Goal: Check status

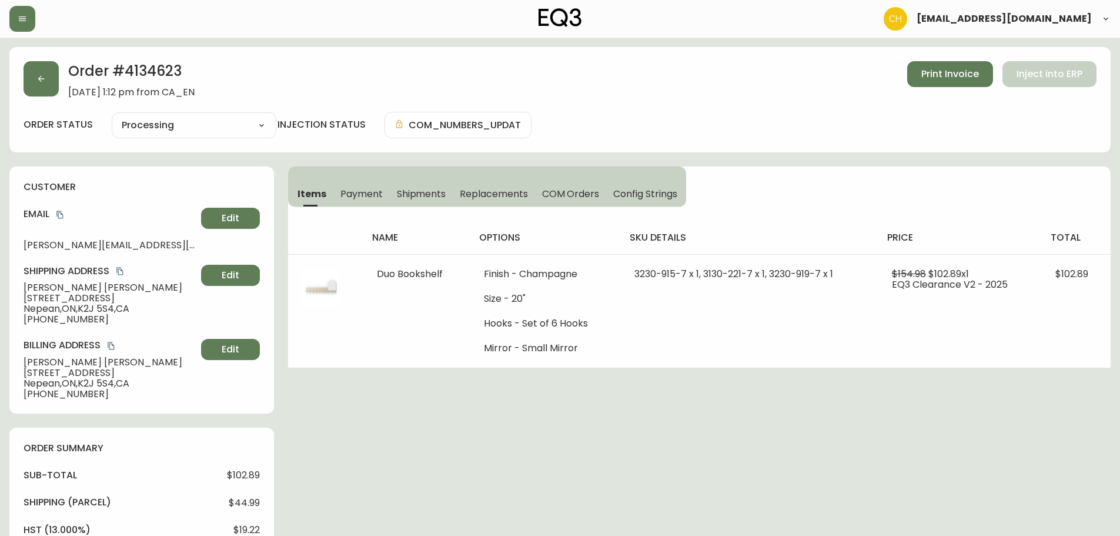
select select "PROCESSING"
click at [46, 88] on button "button" at bounding box center [41, 78] width 35 height 35
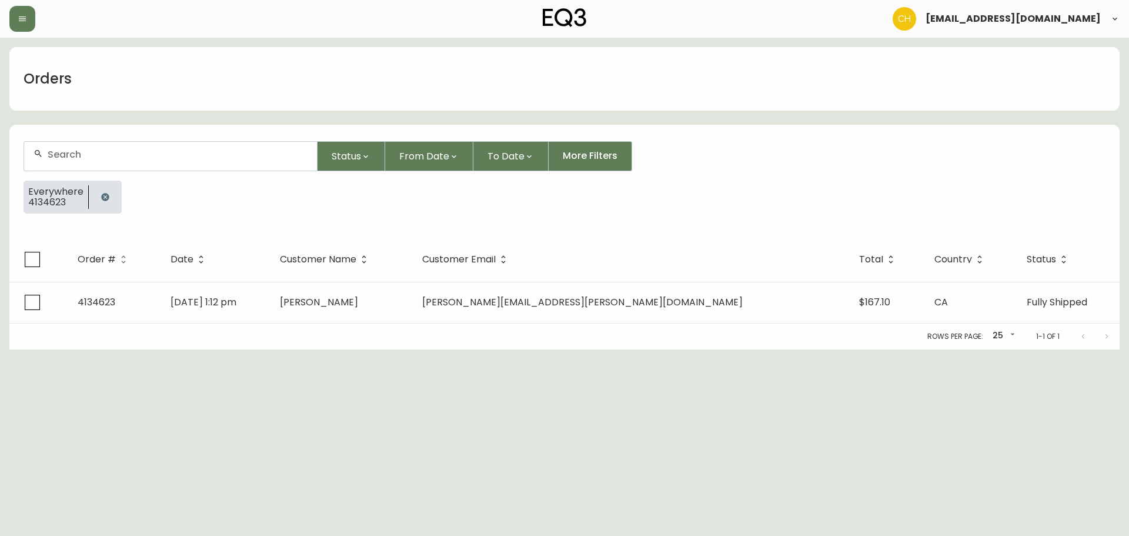
click at [81, 155] on input "text" at bounding box center [178, 154] width 260 height 11
type input "4133382"
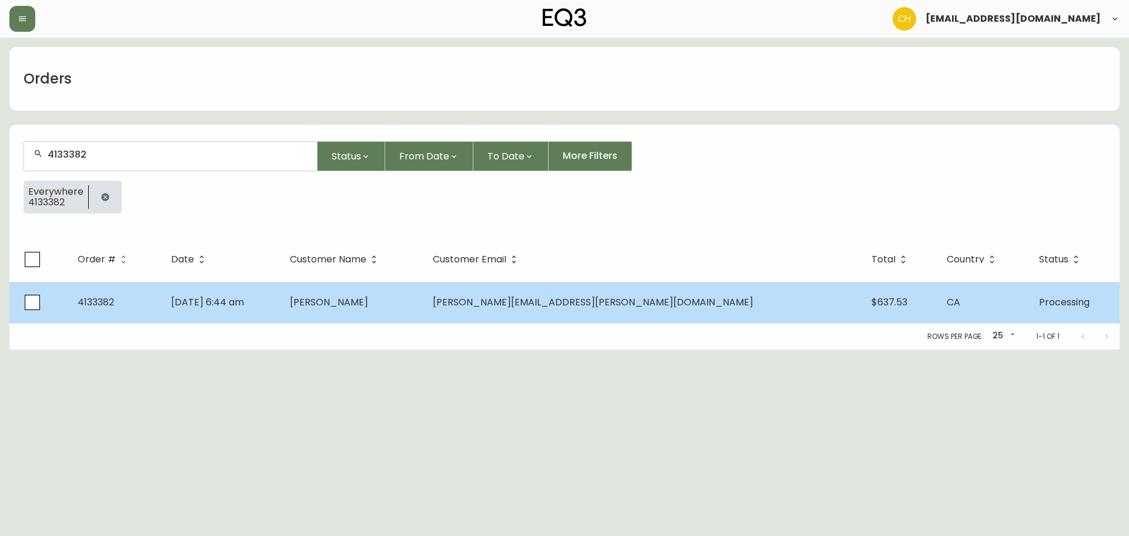
click at [368, 304] on span "[PERSON_NAME]" at bounding box center [329, 302] width 78 height 14
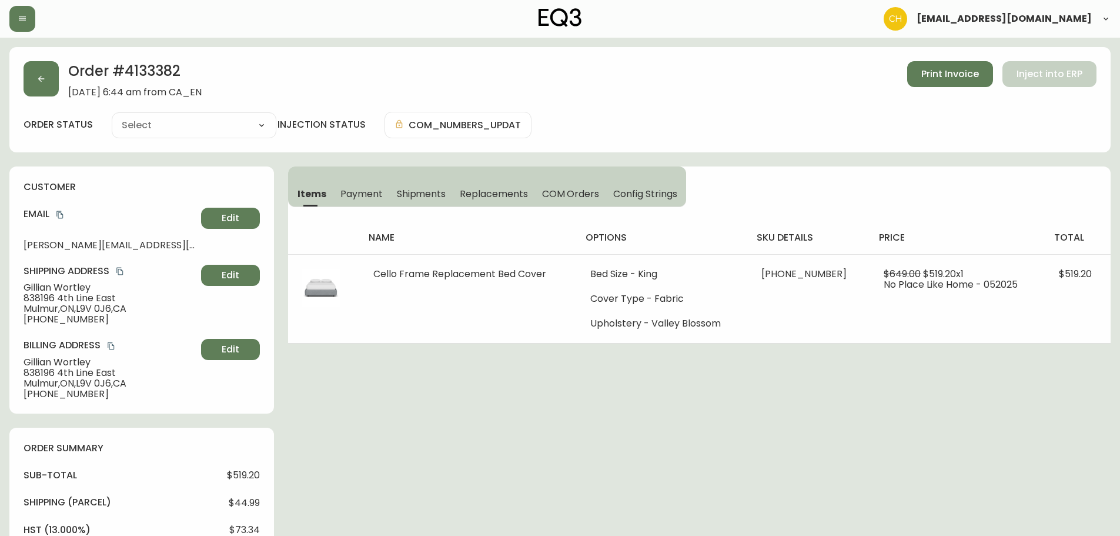
type input "Processing"
select select "PROCESSING"
